Goal: Task Accomplishment & Management: Complete application form

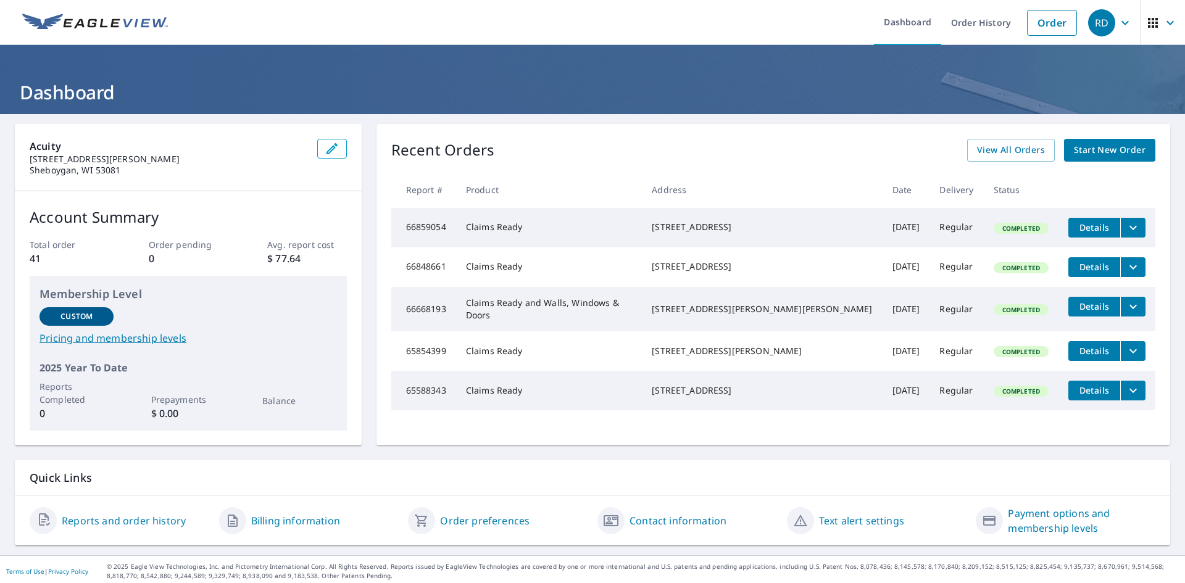
click at [1090, 152] on span "Start New Order" at bounding box center [1109, 150] width 72 height 15
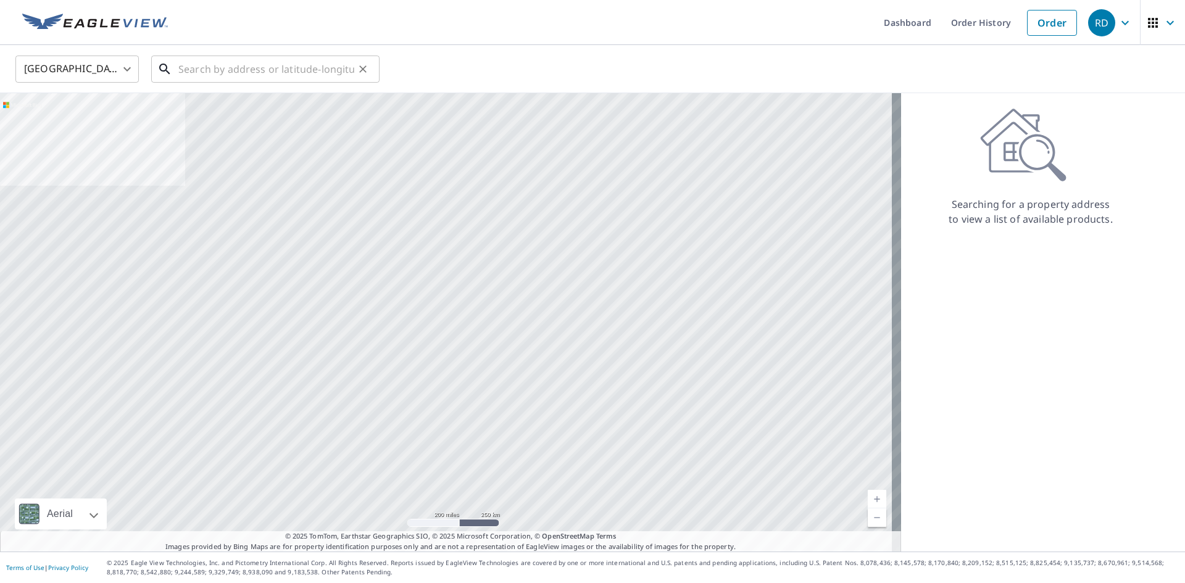
click at [223, 71] on input "text" at bounding box center [266, 69] width 176 height 35
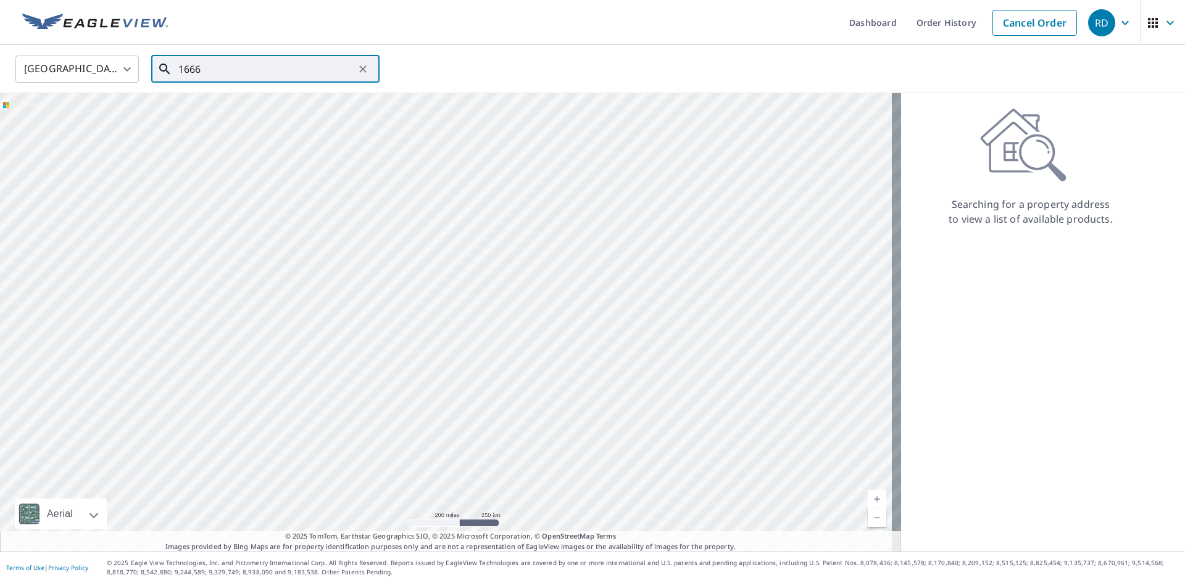
click at [196, 73] on input "1666" at bounding box center [266, 69] width 176 height 35
type input "1366 Hinkeyville east, [GEOGRAPHIC_DATA], [GEOGRAPHIC_DATA]"
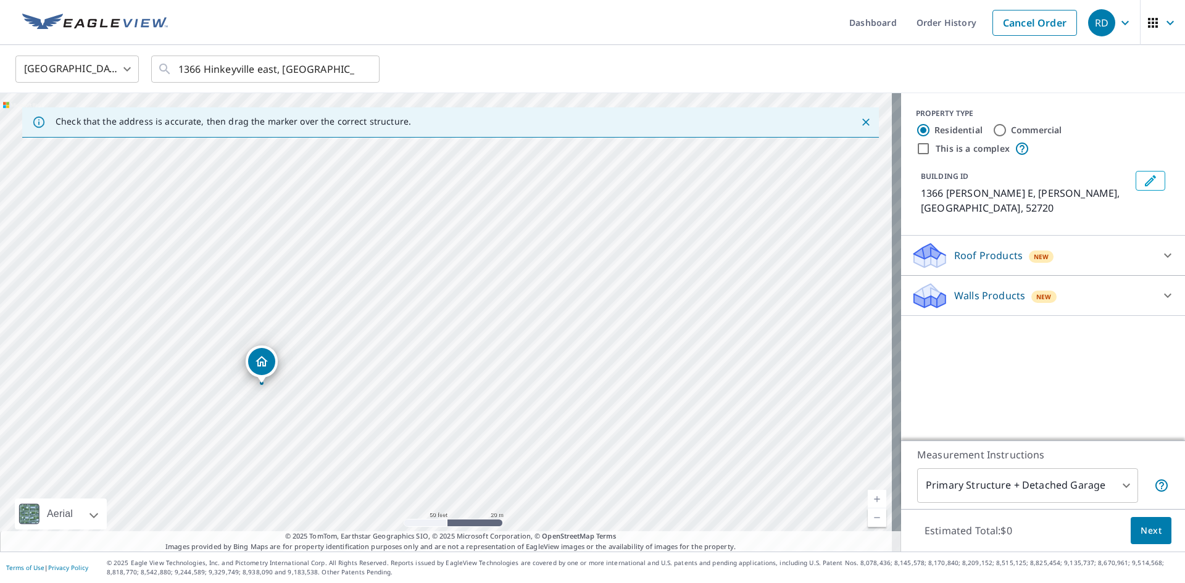
drag, startPoint x: 305, startPoint y: 430, endPoint x: 463, endPoint y: 370, distance: 168.3
click at [463, 370] on div "1366 Hinkeyville E Atalissa, IA 52720" at bounding box center [450, 322] width 901 height 458
drag, startPoint x: 255, startPoint y: 400, endPoint x: 624, endPoint y: 308, distance: 380.4
click at [624, 308] on div "1366 Hinkeyville E Atalissa, IA 52720" at bounding box center [450, 322] width 901 height 458
drag, startPoint x: 620, startPoint y: 234, endPoint x: 608, endPoint y: 379, distance: 146.1
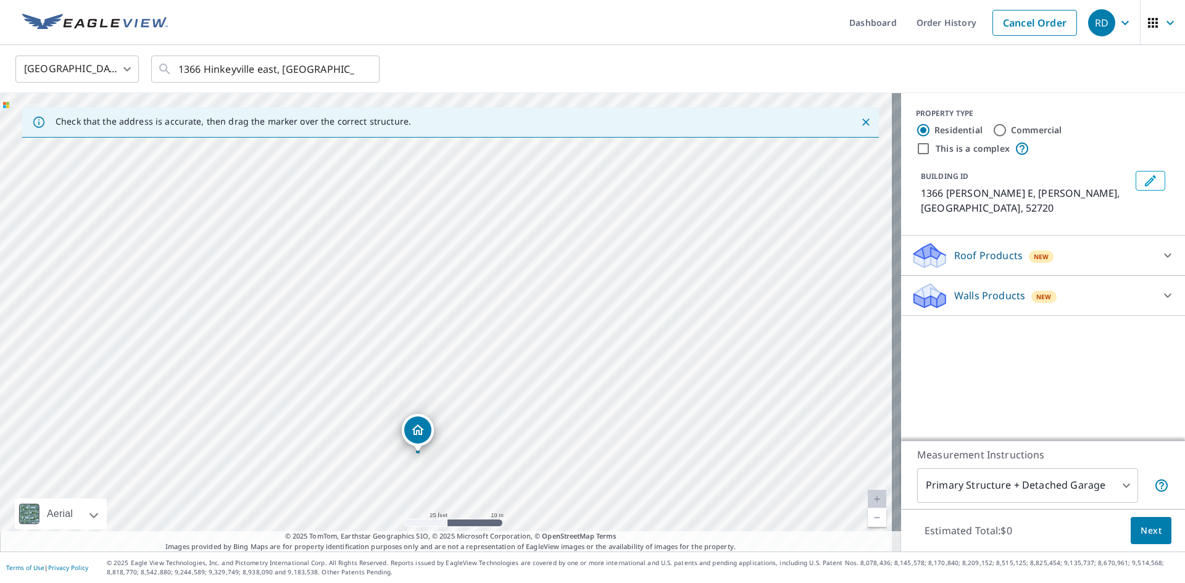
click at [608, 379] on div "1366 Hinkeyville E Atalissa, IA 52720" at bounding box center [450, 322] width 901 height 458
drag, startPoint x: 645, startPoint y: 254, endPoint x: 614, endPoint y: 243, distance: 32.2
click at [614, 243] on div "1366 Hinkeyville E Atalissa, IA 52720" at bounding box center [450, 322] width 901 height 458
